Goal: Navigation & Orientation: Understand site structure

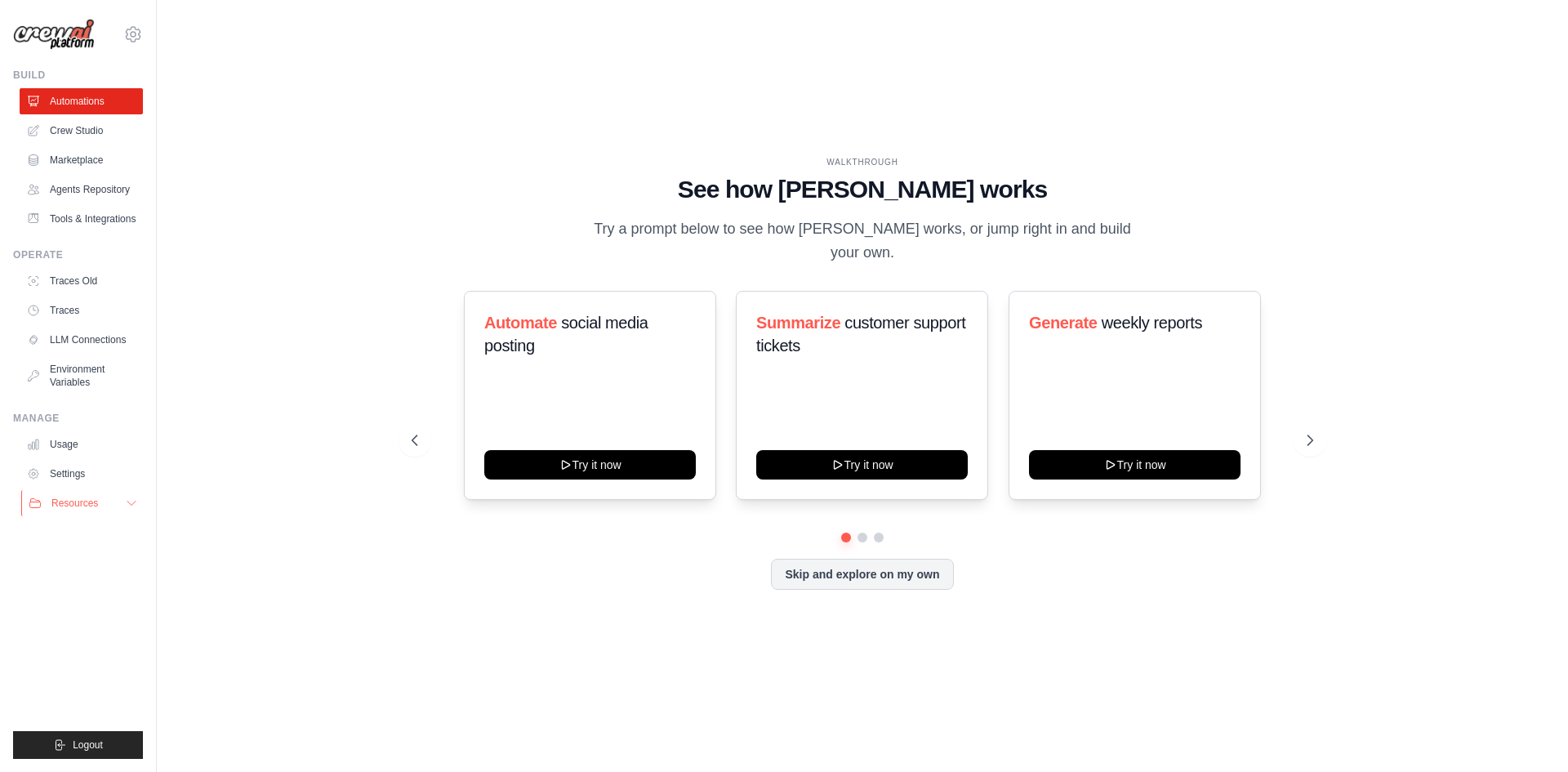
click at [112, 500] on button "Resources" at bounding box center [83, 503] width 124 height 26
click at [74, 439] on link "Usage" at bounding box center [83, 444] width 124 height 26
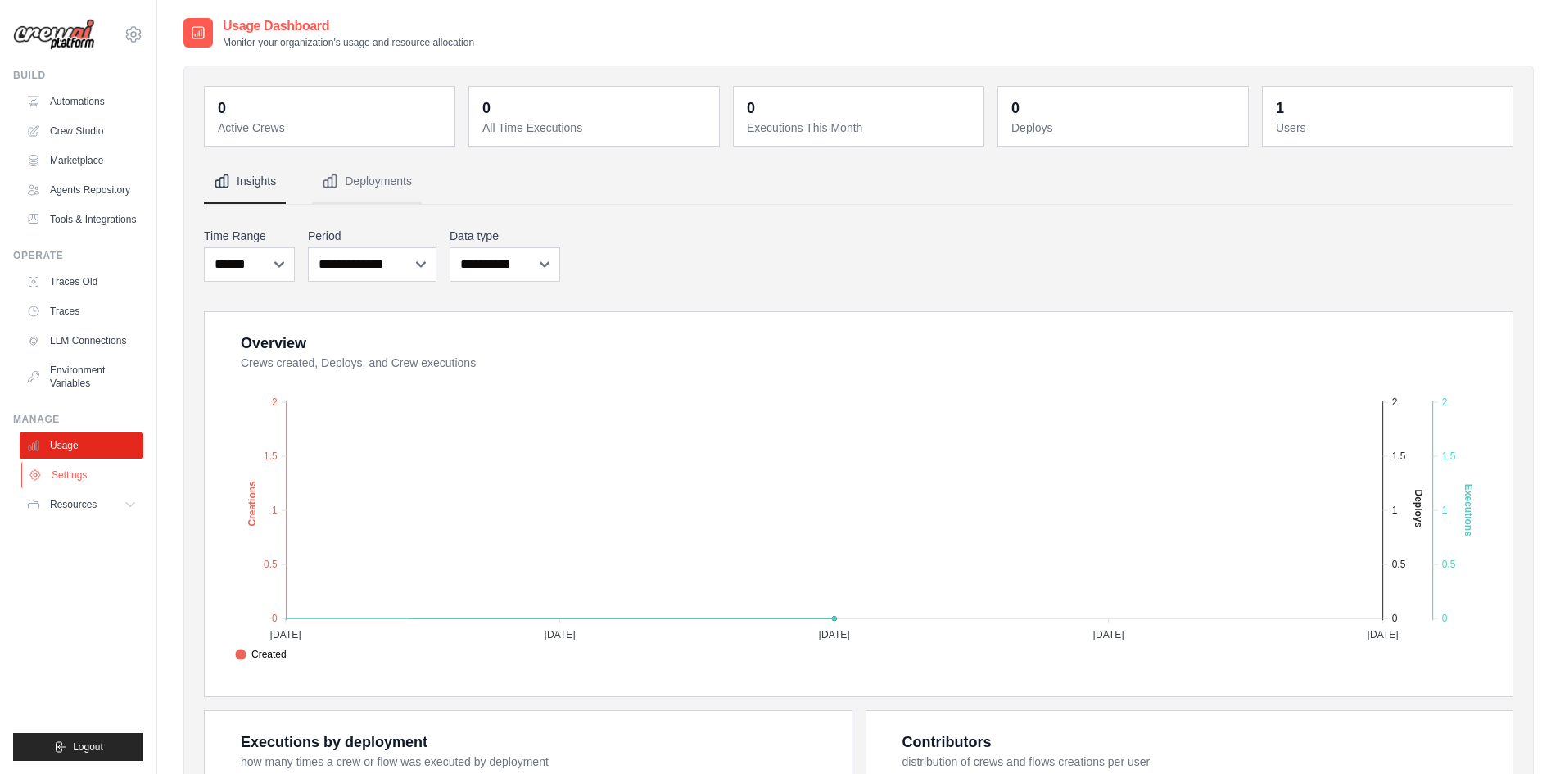
click at [90, 471] on link "Settings" at bounding box center [83, 475] width 124 height 26
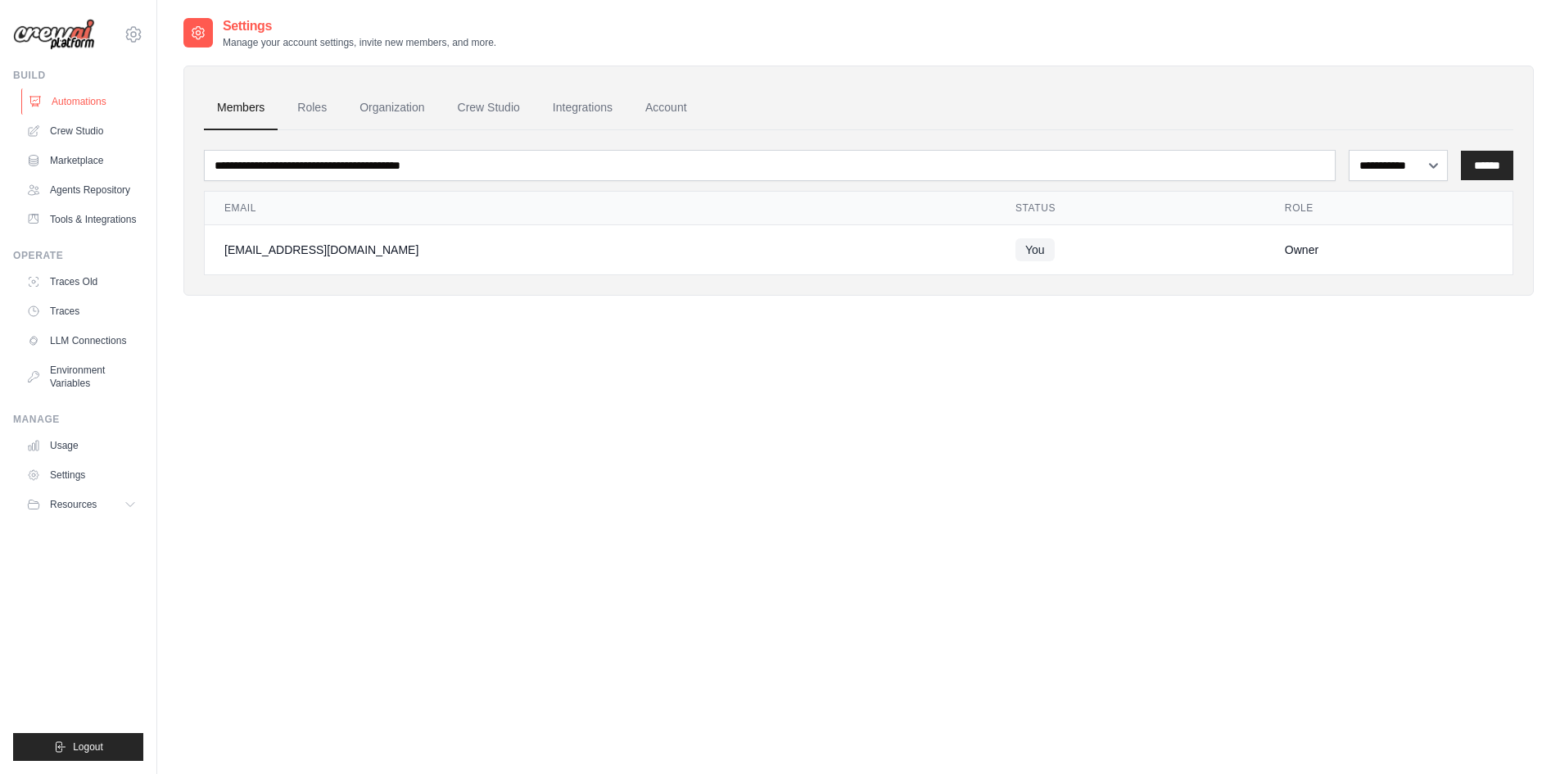
click at [70, 104] on link "Automations" at bounding box center [83, 101] width 124 height 26
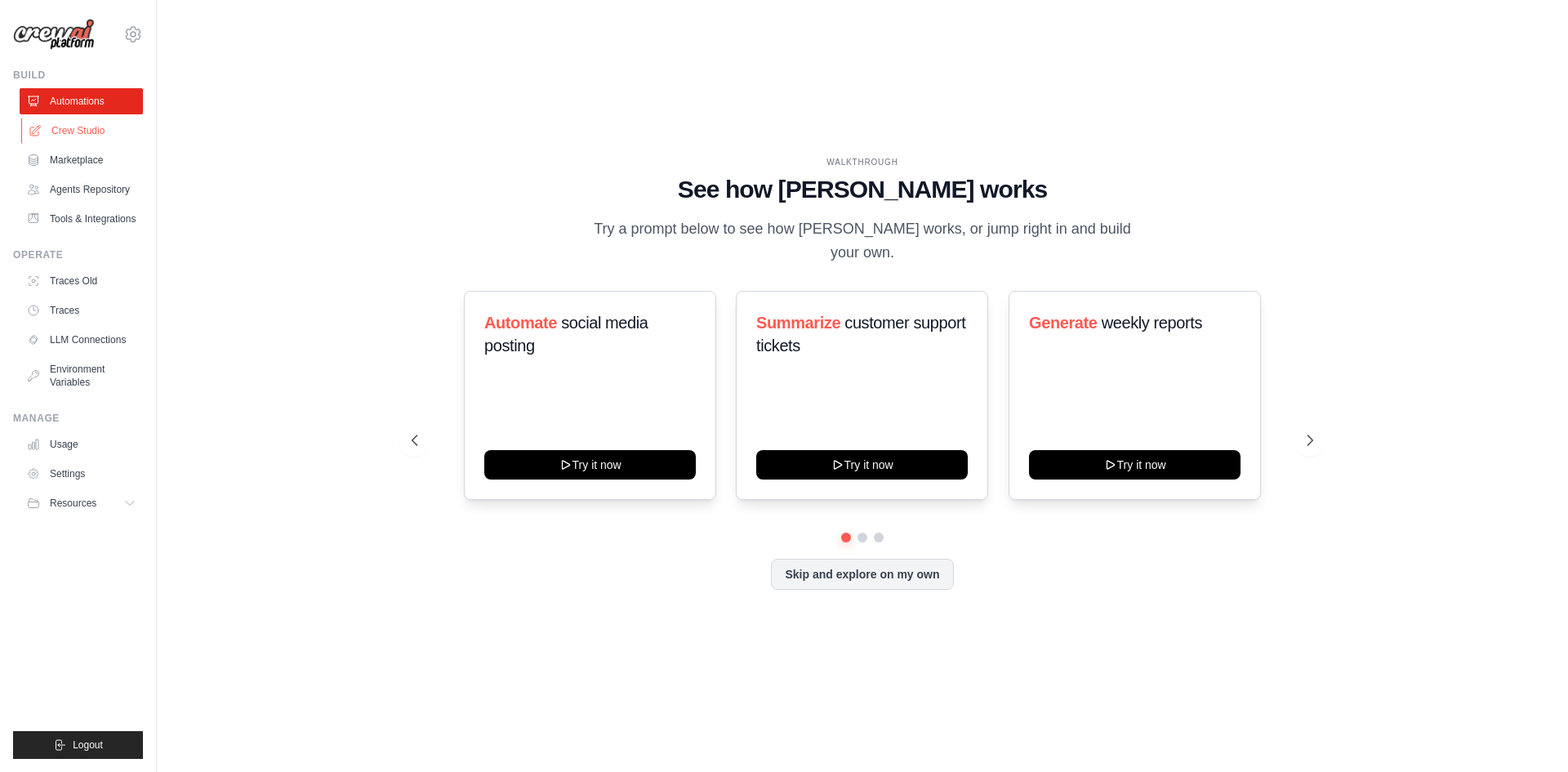
drag, startPoint x: 81, startPoint y: 120, endPoint x: 87, endPoint y: 129, distance: 10.8
click at [82, 121] on link "Crew Studio" at bounding box center [83, 131] width 124 height 26
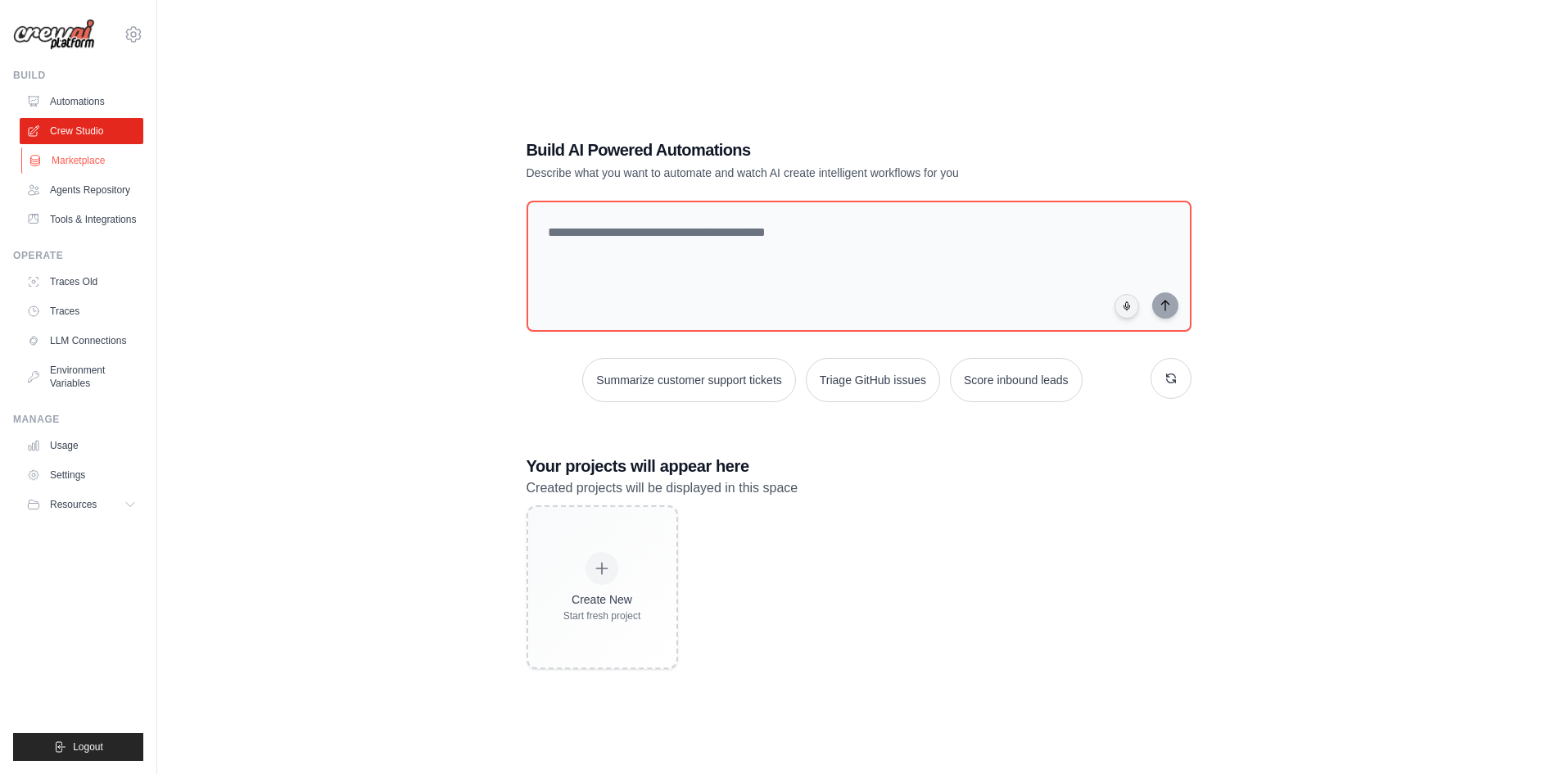
click at [88, 157] on link "Marketplace" at bounding box center [83, 160] width 124 height 26
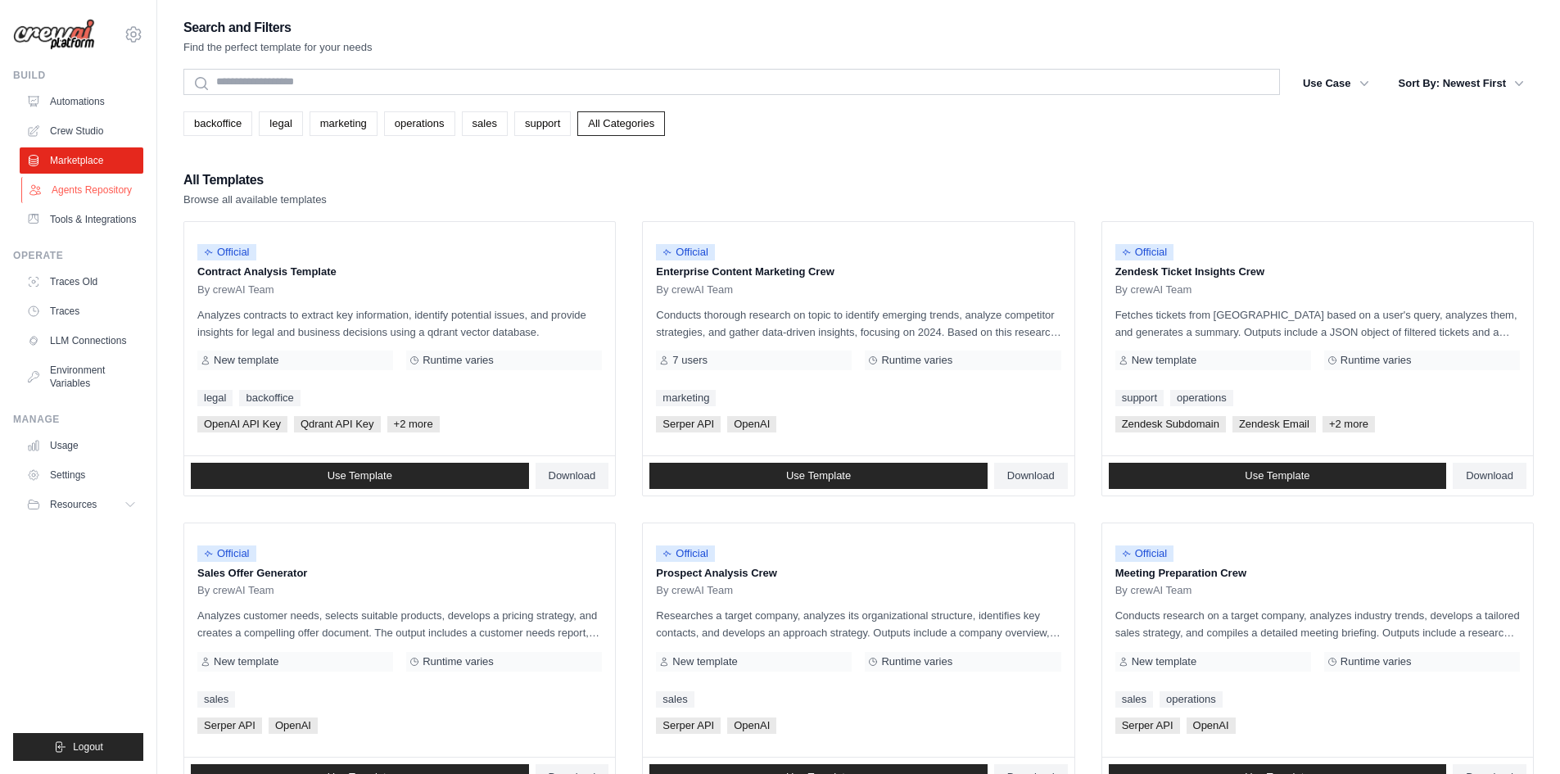
click at [107, 198] on link "Agents Repository" at bounding box center [83, 190] width 124 height 26
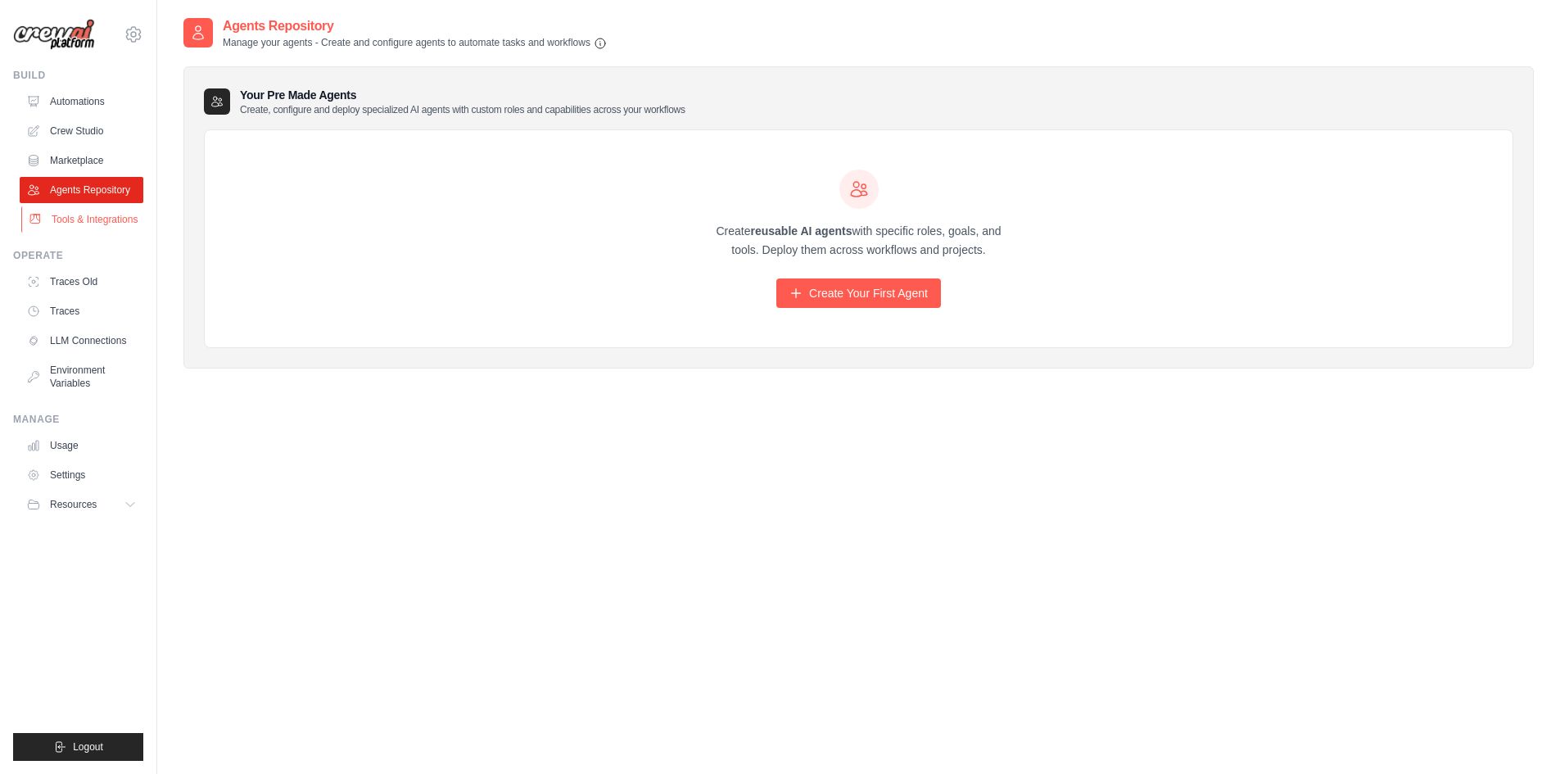
click at [98, 219] on link "Tools & Integrations" at bounding box center [83, 219] width 124 height 26
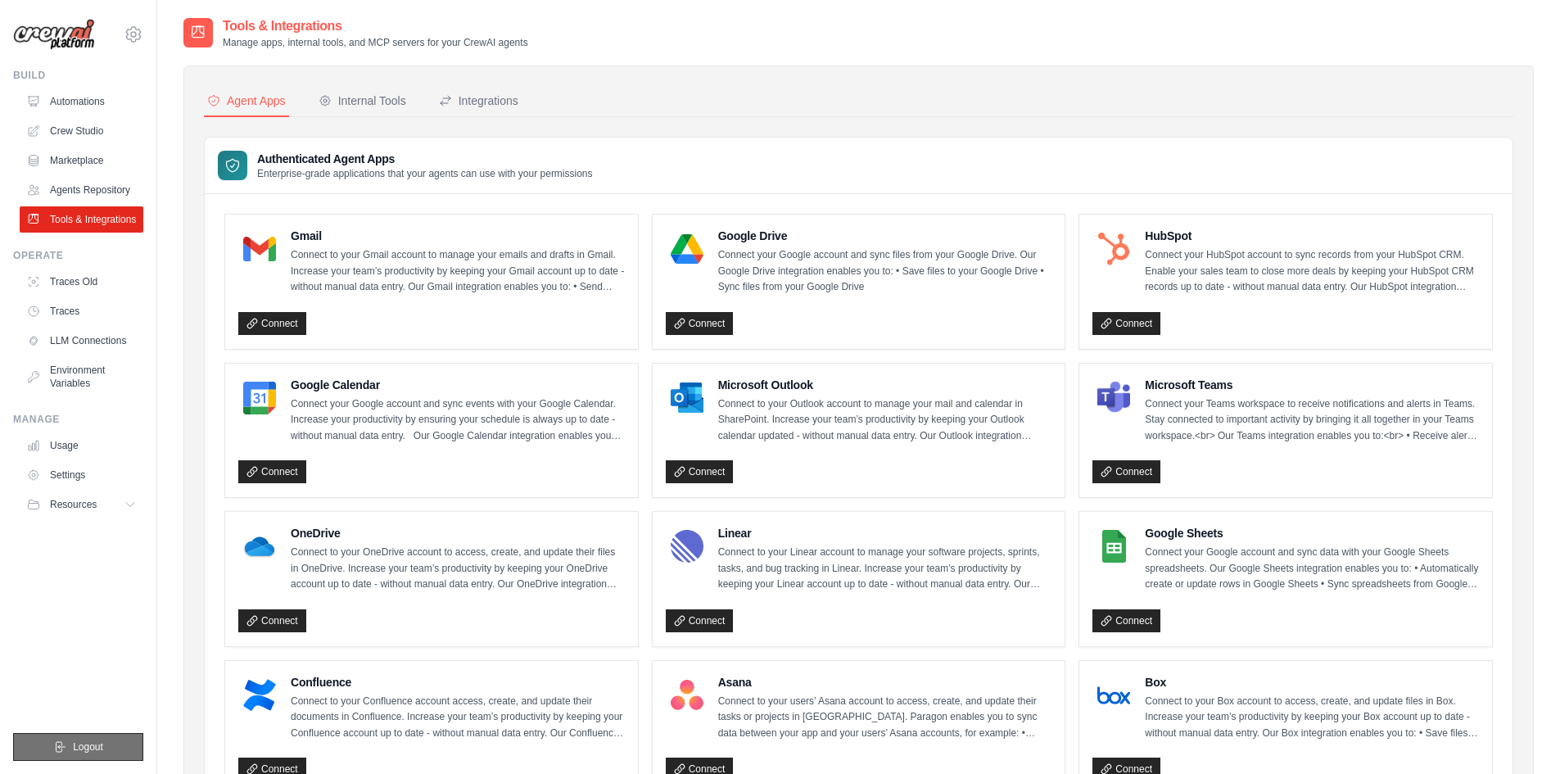
click at [76, 751] on span "Logout" at bounding box center [88, 746] width 30 height 13
